Goal: Navigation & Orientation: Find specific page/section

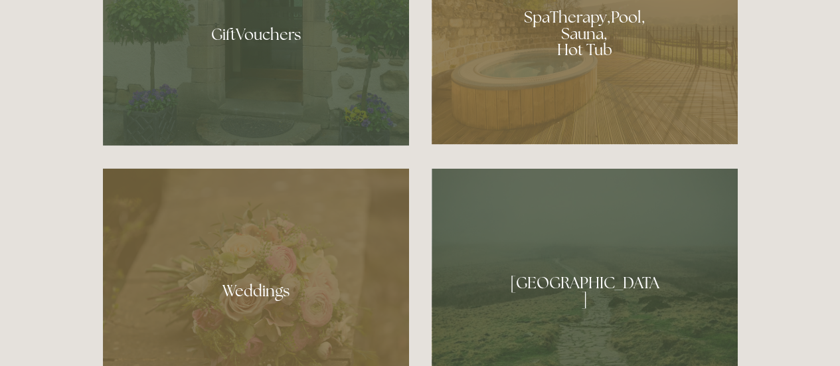
scroll to position [1261, 0]
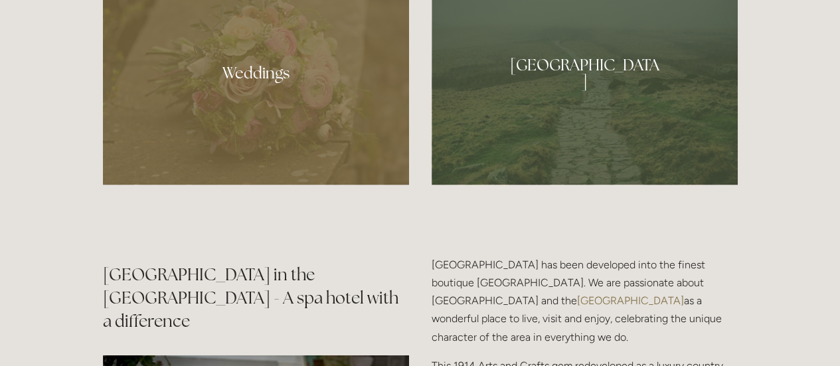
click at [534, 101] on div at bounding box center [585, 68] width 306 height 234
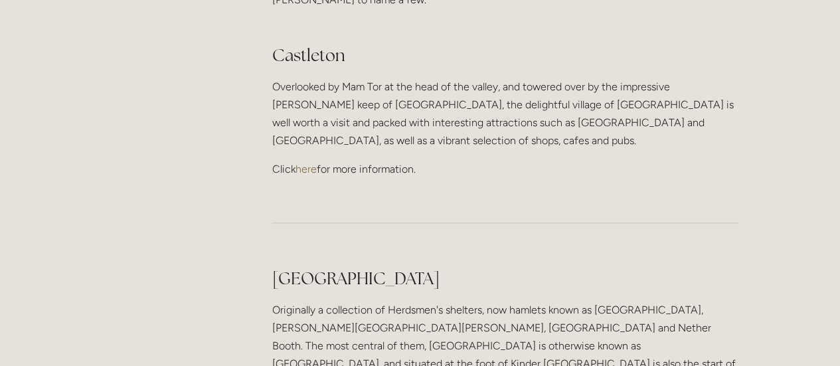
scroll to position [797, 0]
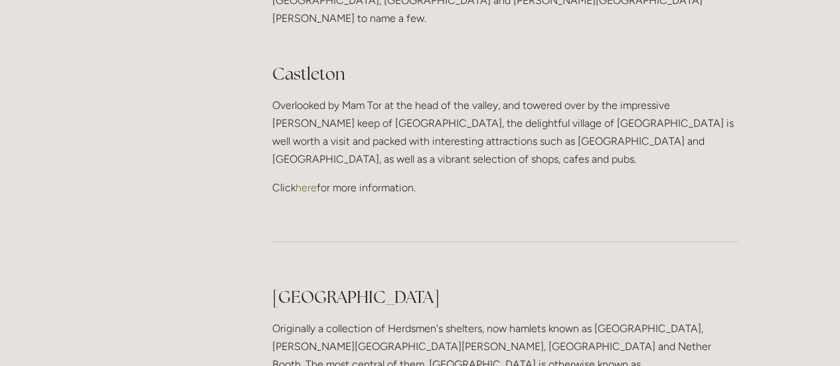
click at [315, 102] on div "Soak up the atmosphere of one of the Peak District’s wonderful towns, from the …" at bounding box center [504, 58] width 465 height 278
click at [302, 181] on link "here" at bounding box center [305, 187] width 21 height 13
